Goal: Find specific page/section: Find specific page/section

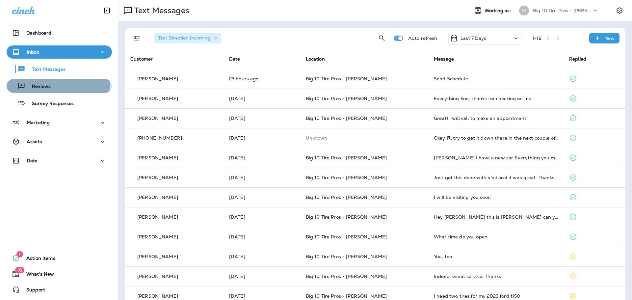
click at [50, 83] on div "Reviews" at bounding box center [59, 86] width 100 height 10
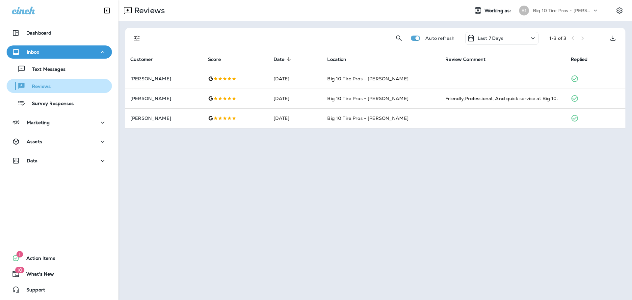
click at [50, 85] on div "Reviews" at bounding box center [59, 86] width 100 height 10
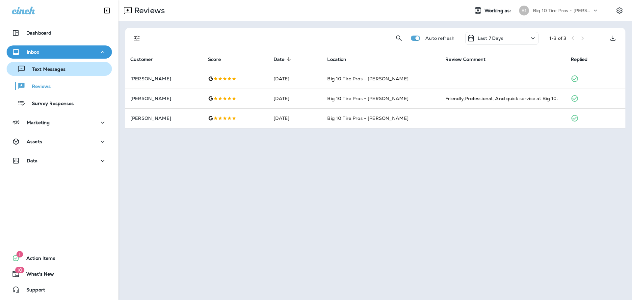
click at [50, 71] on p "Text Messages" at bounding box center [46, 70] width 40 height 6
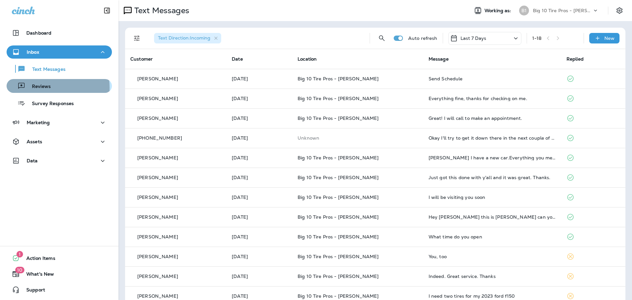
click at [46, 88] on p "Reviews" at bounding box center [37, 87] width 25 height 6
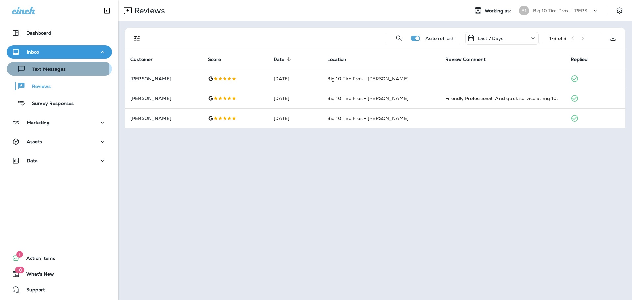
click at [50, 69] on p "Text Messages" at bounding box center [46, 70] width 40 height 6
